Goal: Navigation & Orientation: Find specific page/section

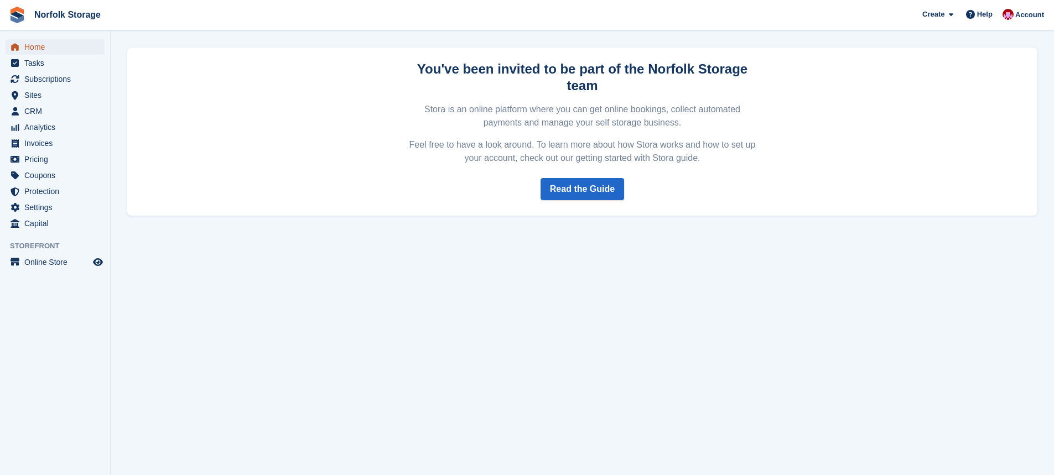
click at [46, 45] on span "Home" at bounding box center [57, 46] width 66 height 15
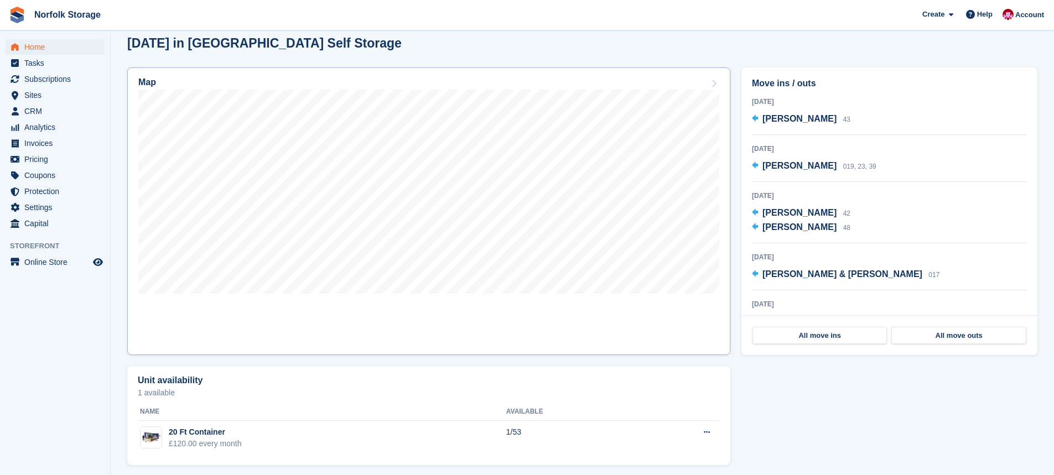
scroll to position [299, 0]
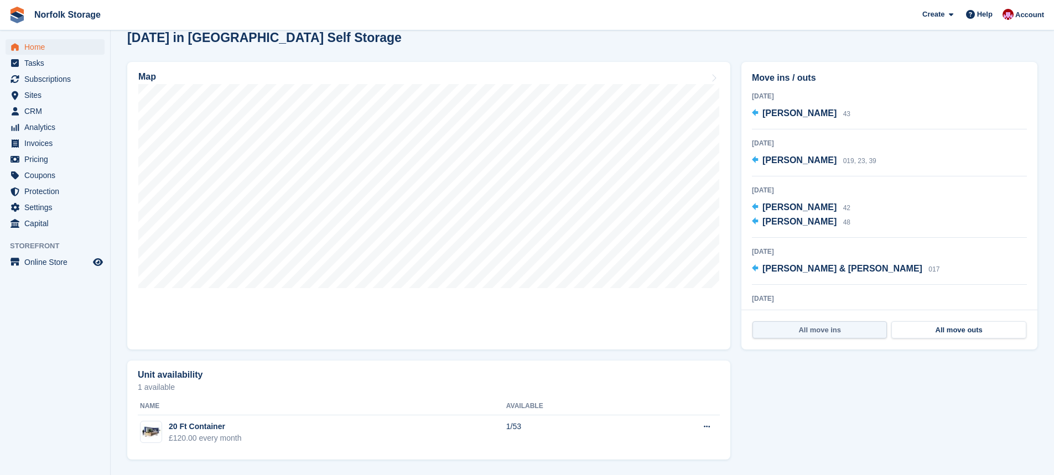
click at [839, 332] on link "All move ins" at bounding box center [820, 331] width 135 height 18
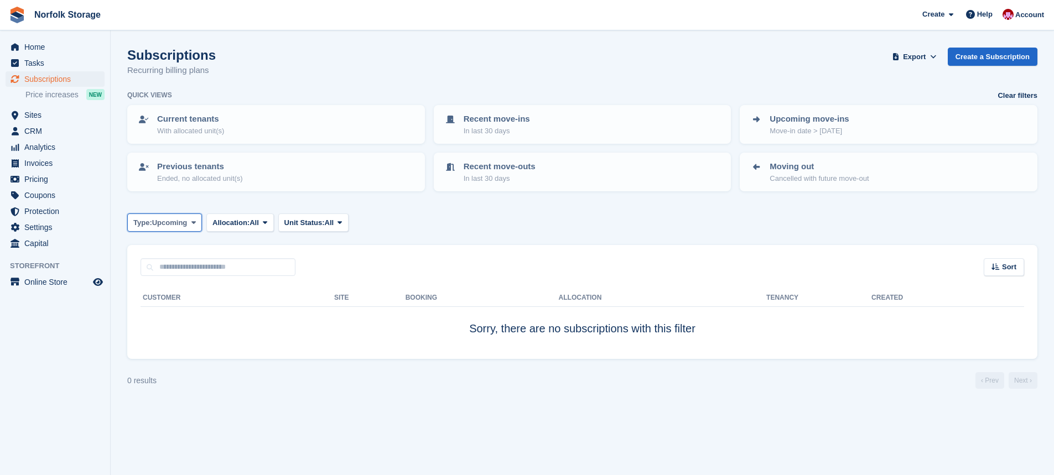
click at [197, 224] on span at bounding box center [193, 222] width 9 height 9
click at [172, 310] on link "Active" at bounding box center [180, 309] width 96 height 20
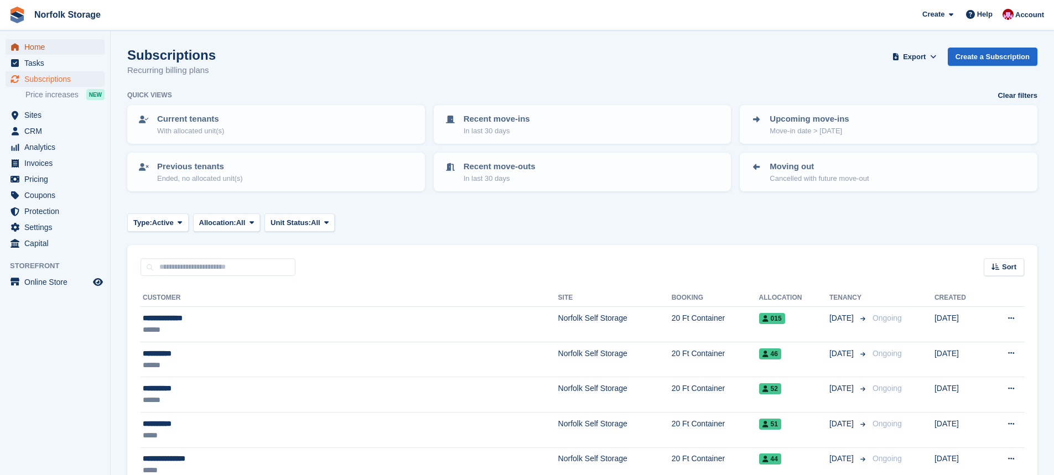
click at [37, 46] on span "Home" at bounding box center [57, 46] width 66 height 15
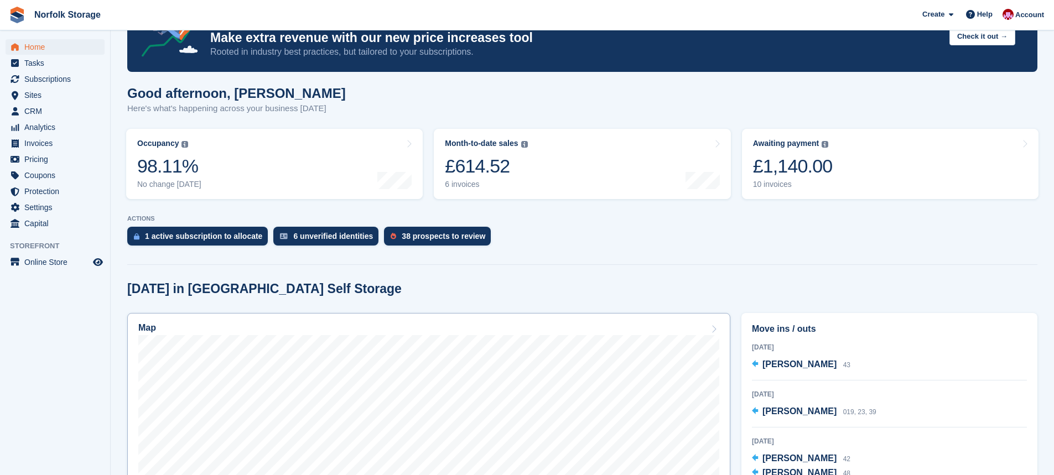
scroll to position [166, 0]
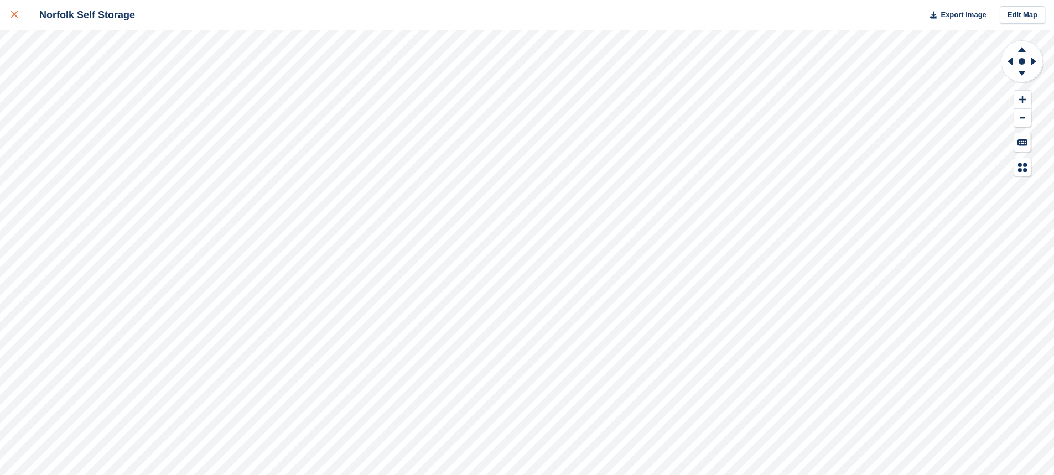
click at [17, 15] on icon at bounding box center [14, 14] width 7 height 7
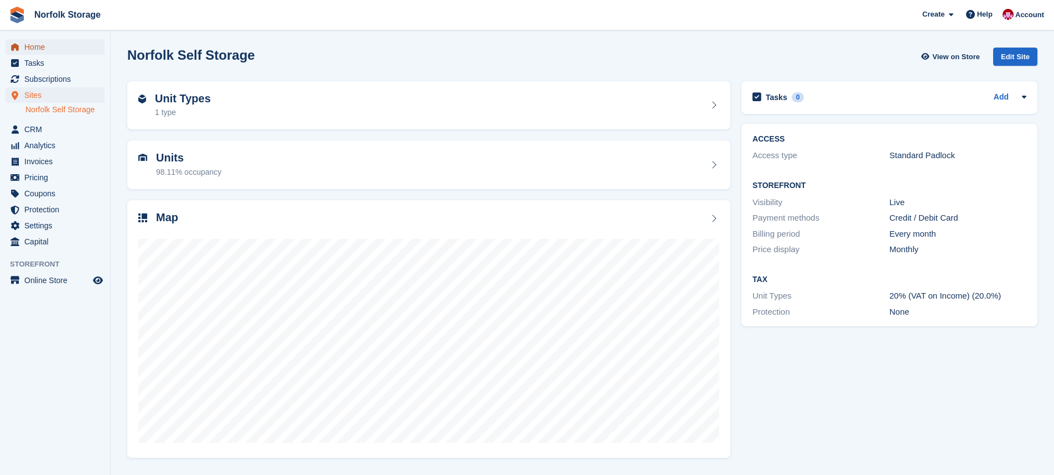
click at [41, 45] on span "Home" at bounding box center [57, 46] width 66 height 15
